Goal: Find specific page/section: Find specific page/section

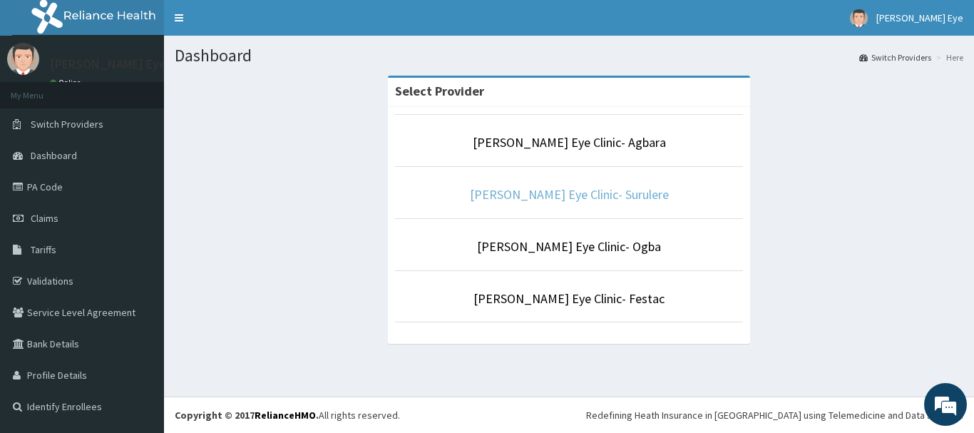
click at [560, 195] on link "[PERSON_NAME] Eye Clinic- Surulere" at bounding box center [569, 194] width 199 height 16
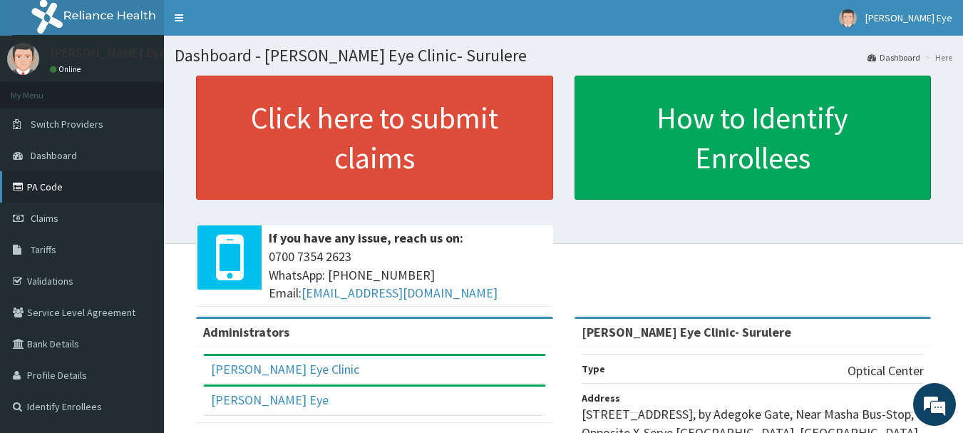
click at [53, 187] on link "PA Code" at bounding box center [82, 186] width 164 height 31
